Goal: Task Accomplishment & Management: Manage account settings

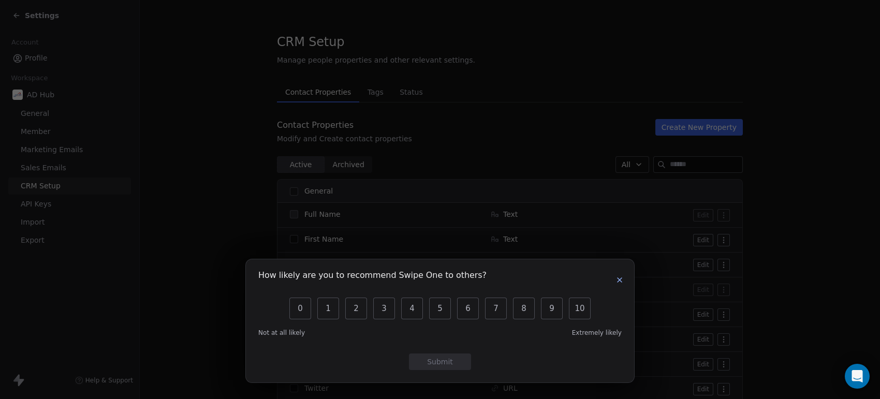
click at [625, 275] on button "button" at bounding box center [619, 280] width 12 height 12
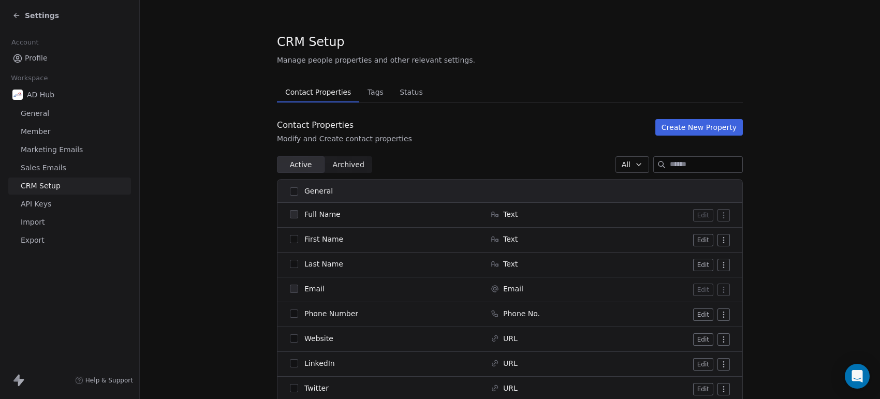
click at [20, 11] on icon at bounding box center [16, 15] width 8 height 8
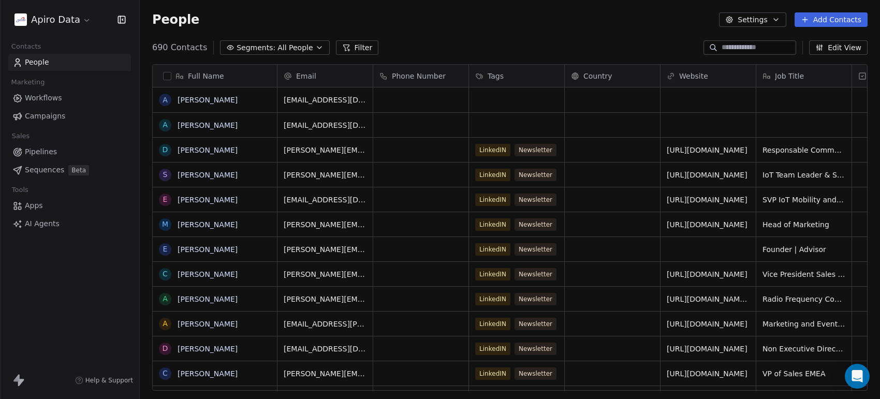
scroll to position [342, 730]
click at [165, 98] on button "grid" at bounding box center [165, 100] width 8 height 8
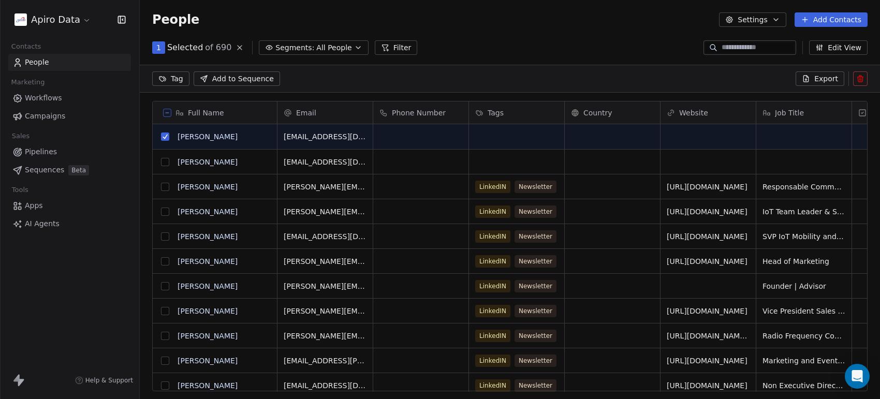
click at [164, 160] on button "grid" at bounding box center [165, 162] width 8 height 8
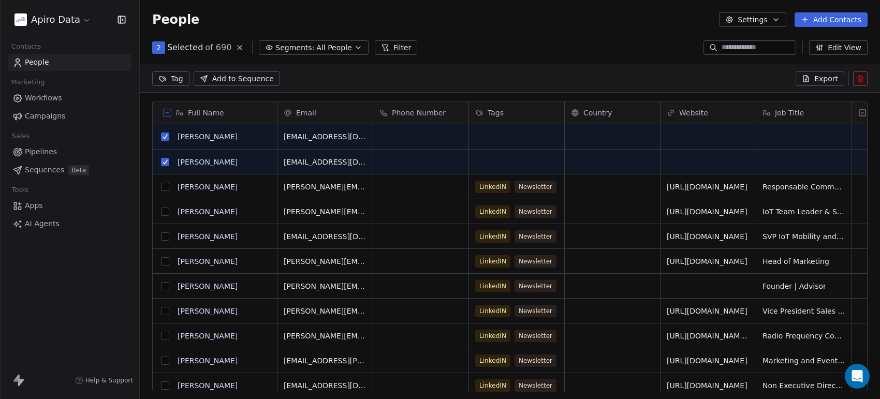
click at [856, 73] on button at bounding box center [860, 78] width 14 height 14
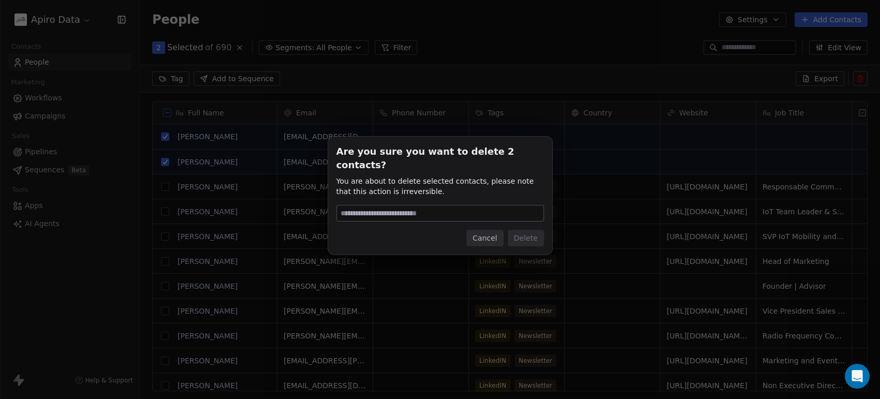
click at [415, 205] on input at bounding box center [440, 213] width 207 height 16
type input "******"
click at [524, 230] on button "Delete" at bounding box center [526, 238] width 36 height 17
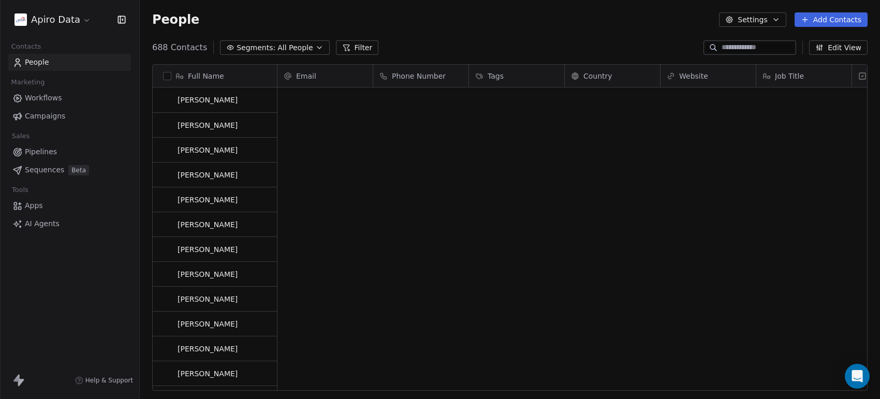
scroll to position [0, 0]
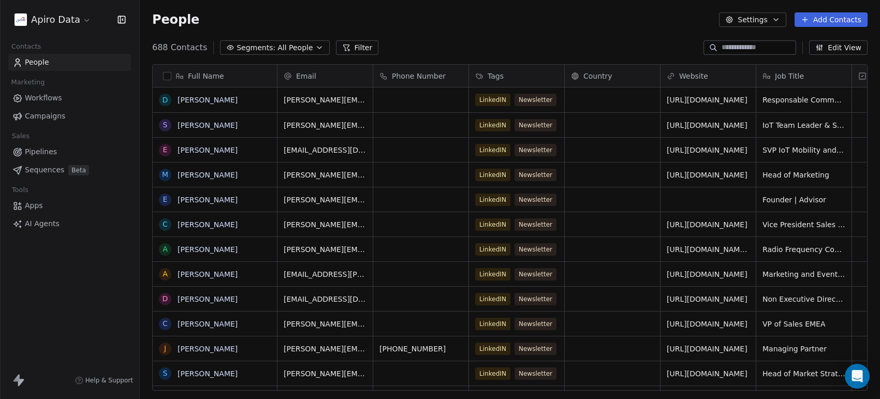
click at [238, 77] on div "Full Name" at bounding box center [214, 76] width 110 height 10
click at [393, 46] on html "Apiro Data Contacts People Marketing Workflows Campaigns Sales Pipelines Sequen…" at bounding box center [440, 199] width 880 height 399
click at [197, 146] on link "[PERSON_NAME]" at bounding box center [208, 150] width 60 height 8
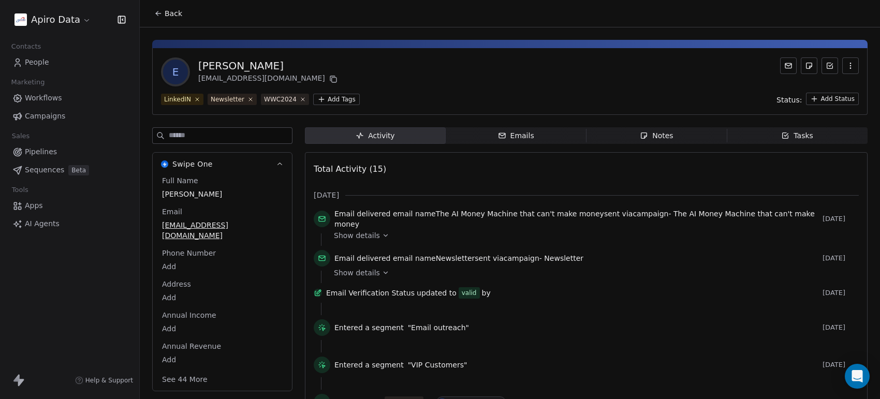
click at [38, 66] on span "People" at bounding box center [37, 62] width 24 height 11
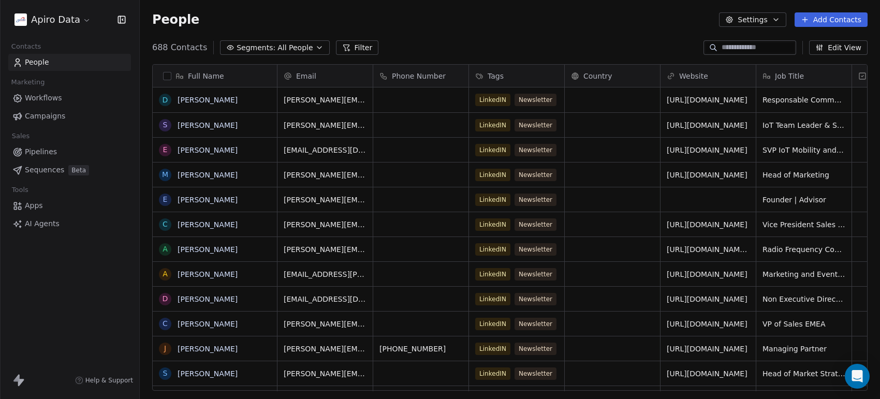
scroll to position [342, 730]
